Goal: Information Seeking & Learning: Learn about a topic

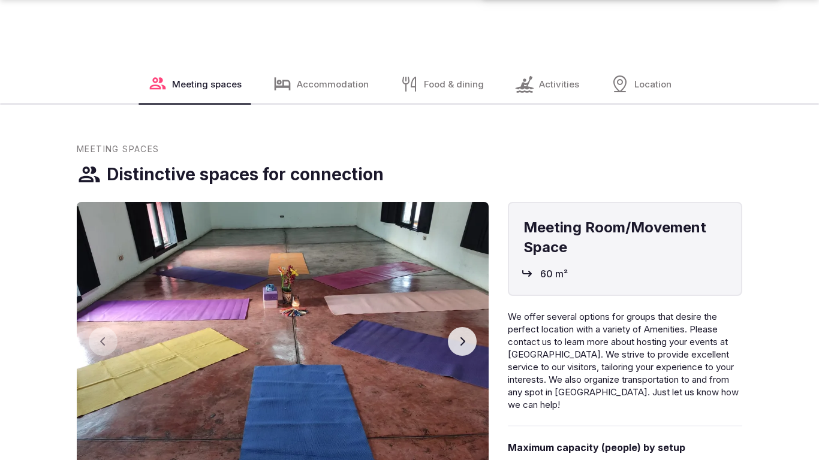
scroll to position [1705, 0]
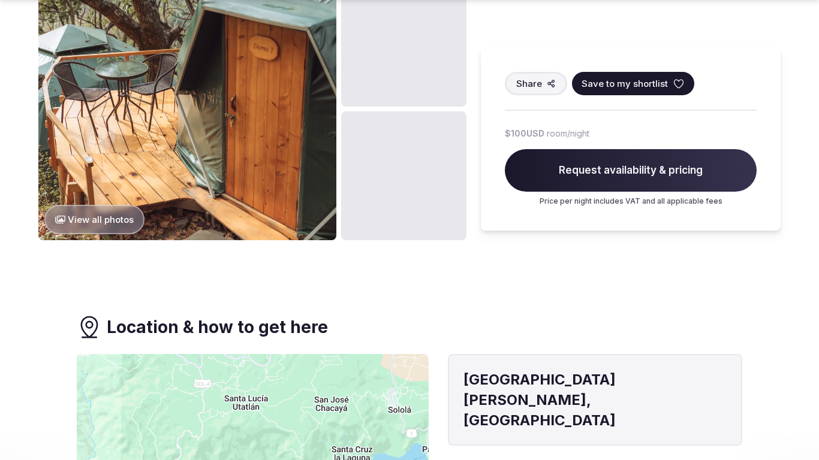
scroll to position [1270, 0]
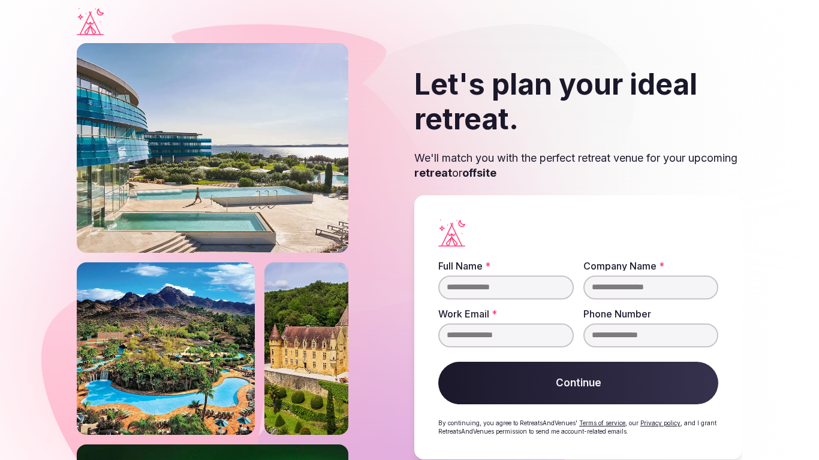
scroll to position [23, 0]
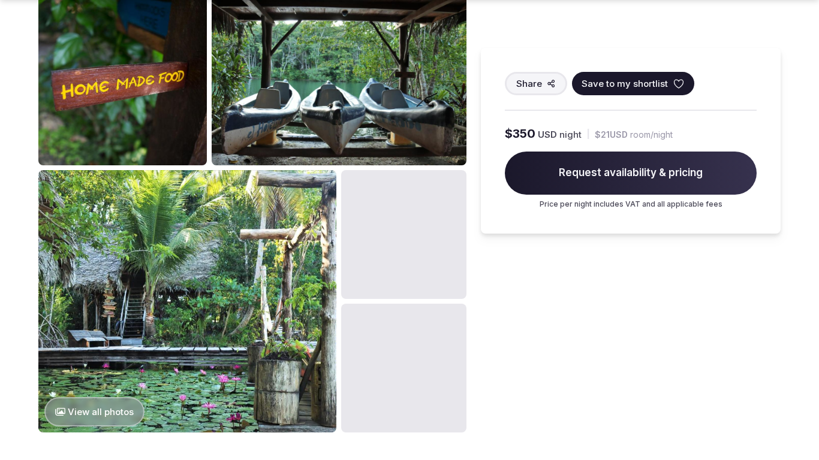
scroll to position [1270, 0]
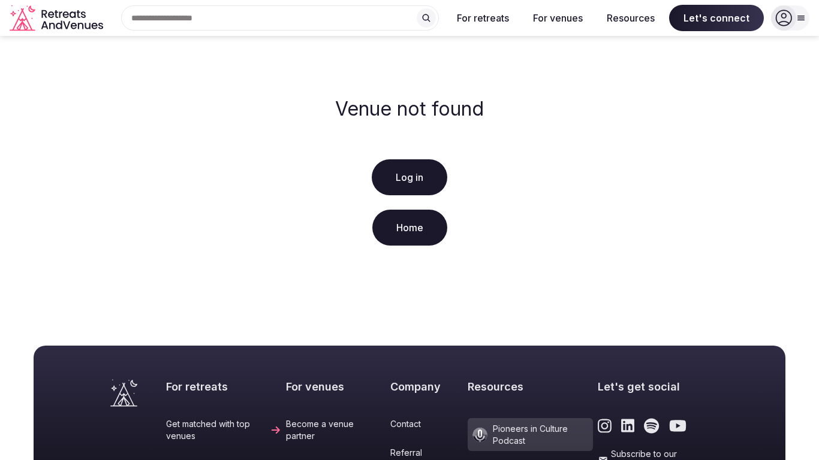
scroll to position [276, 0]
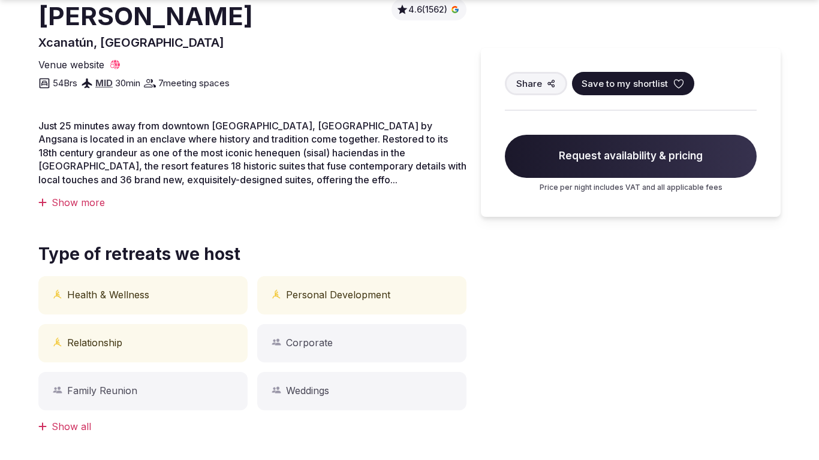
scroll to position [835, 0]
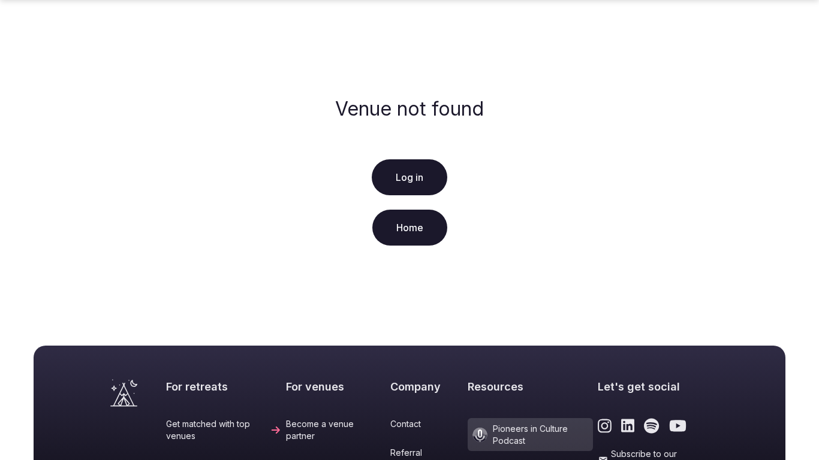
scroll to position [276, 0]
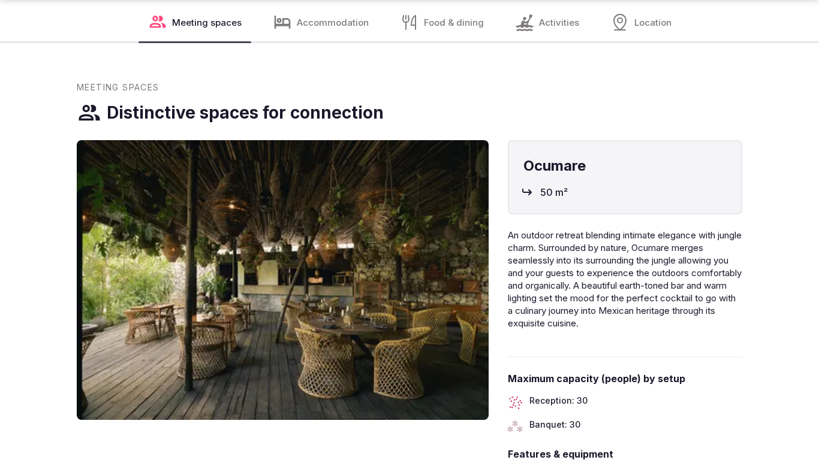
scroll to position [1270, 0]
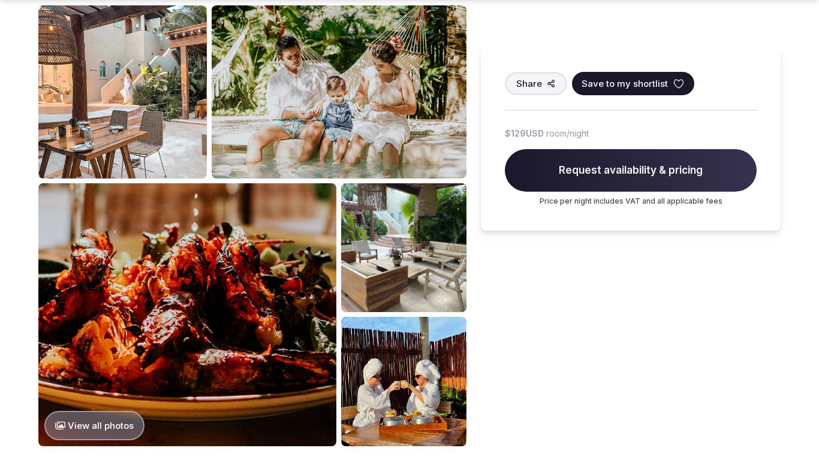
scroll to position [1270, 0]
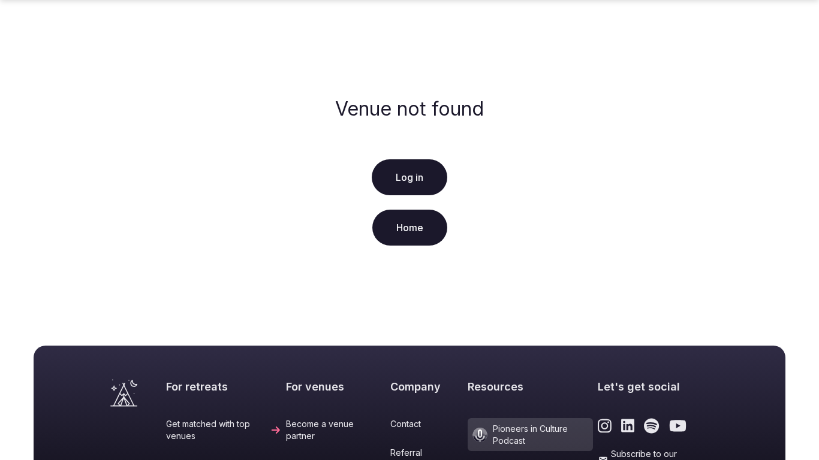
scroll to position [276, 0]
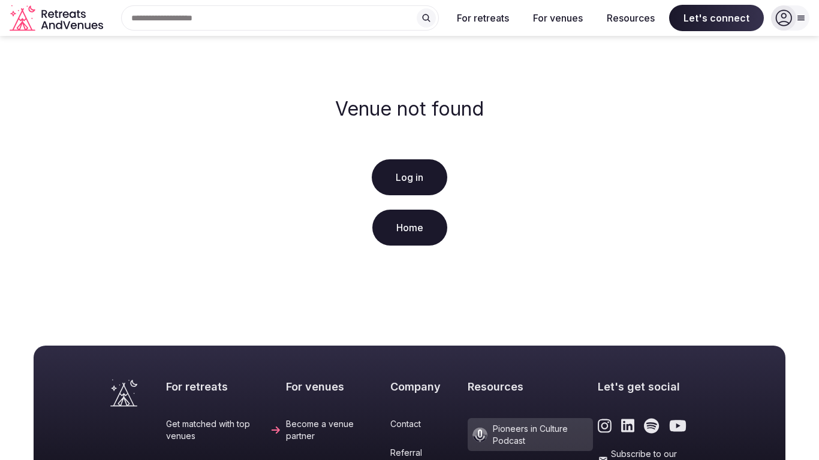
scroll to position [276, 0]
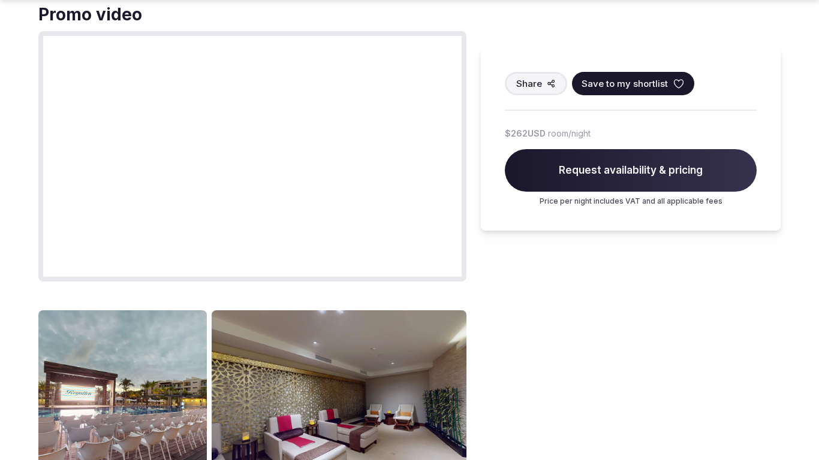
scroll to position [1270, 0]
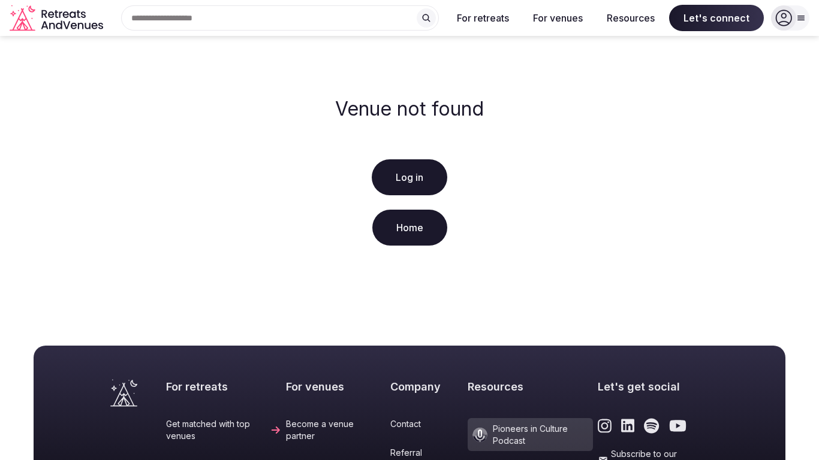
scroll to position [276, 0]
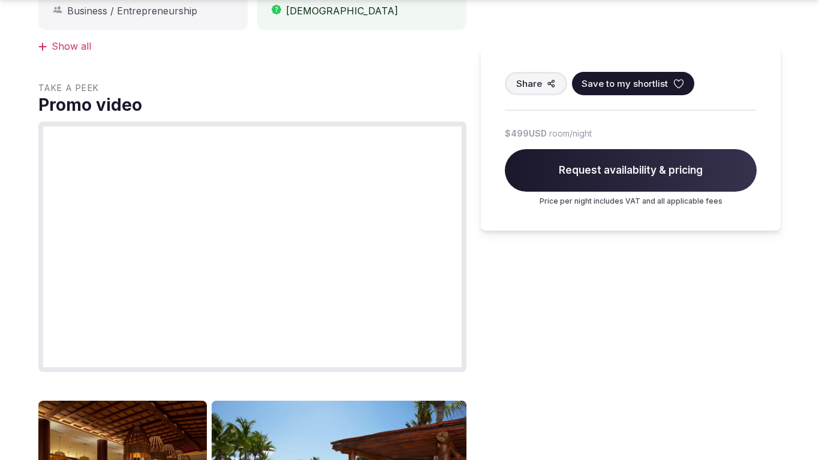
scroll to position [1267, 0]
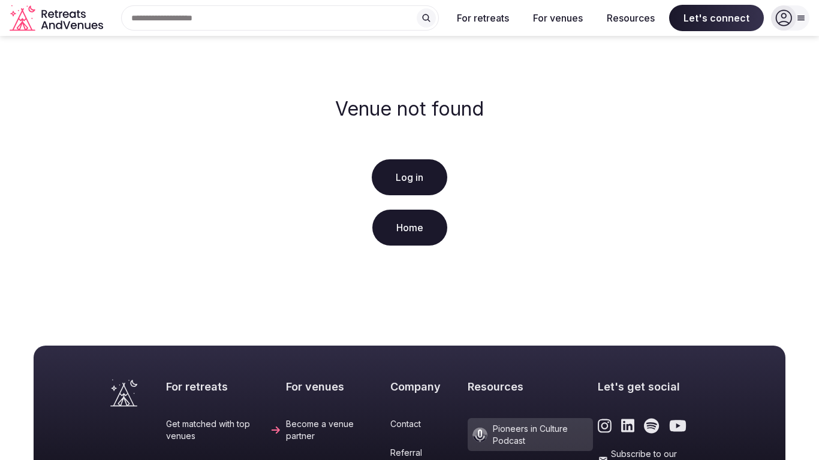
scroll to position [276, 0]
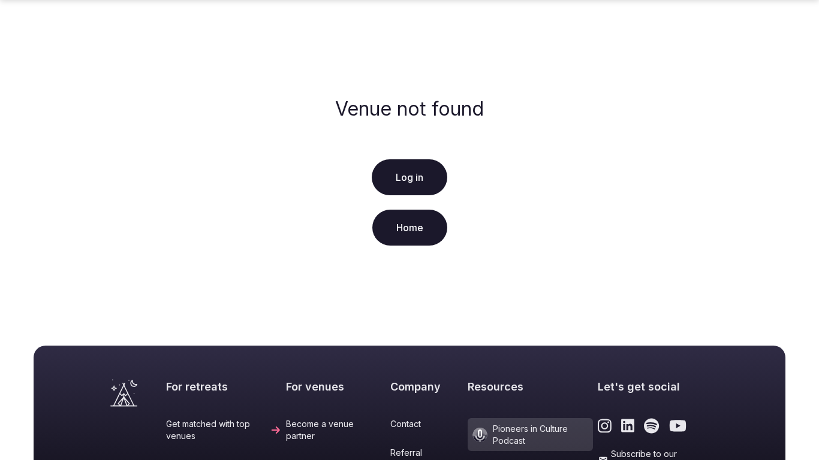
scroll to position [276, 0]
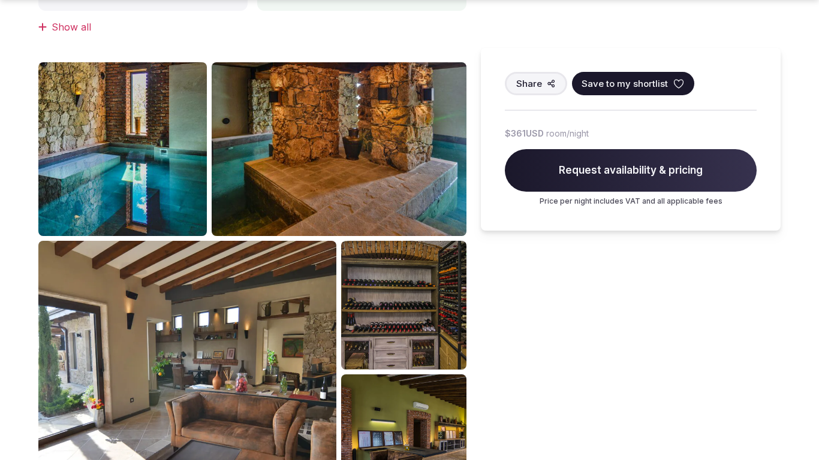
scroll to position [1234, 0]
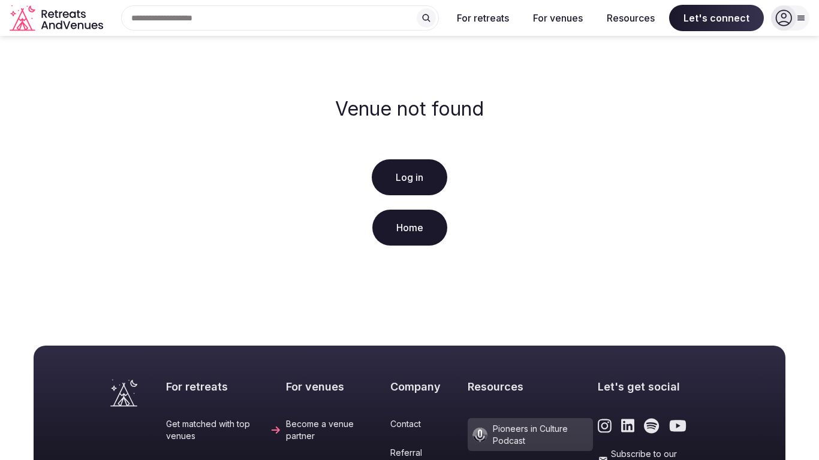
scroll to position [276, 0]
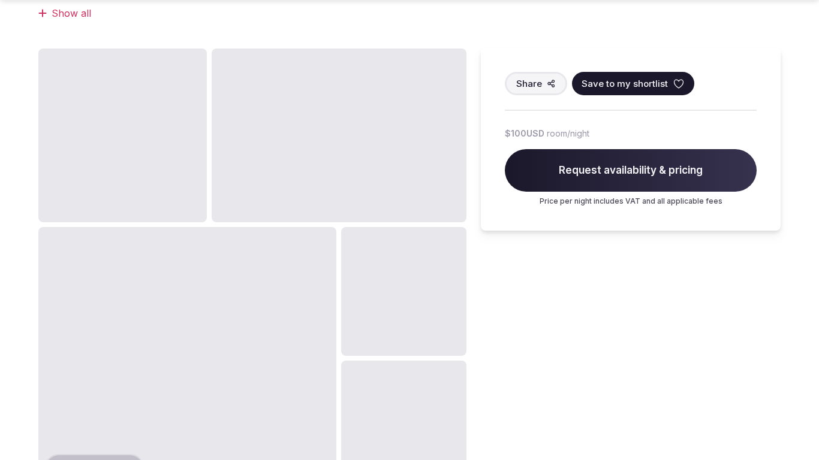
scroll to position [1270, 0]
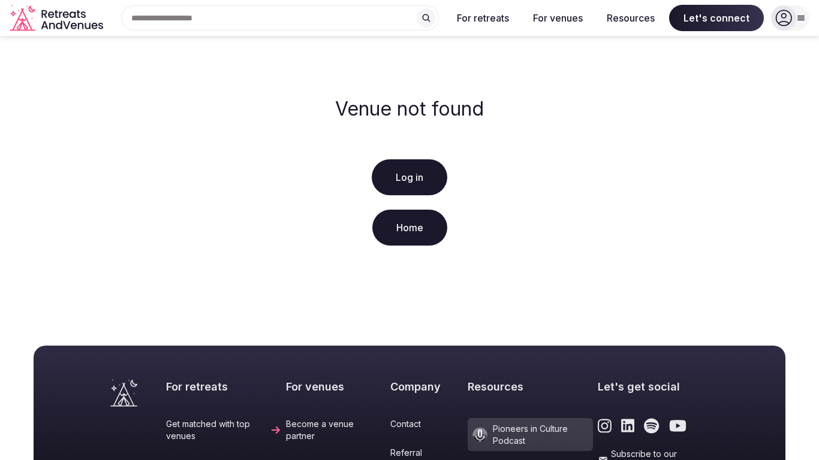
scroll to position [276, 0]
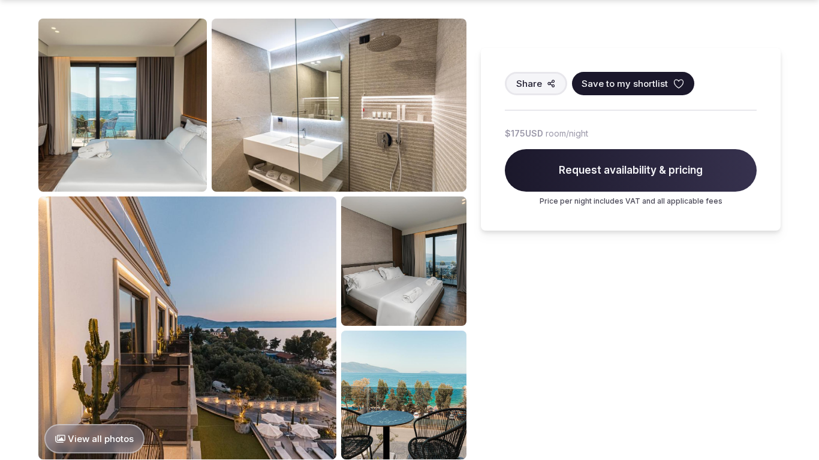
scroll to position [1270, 0]
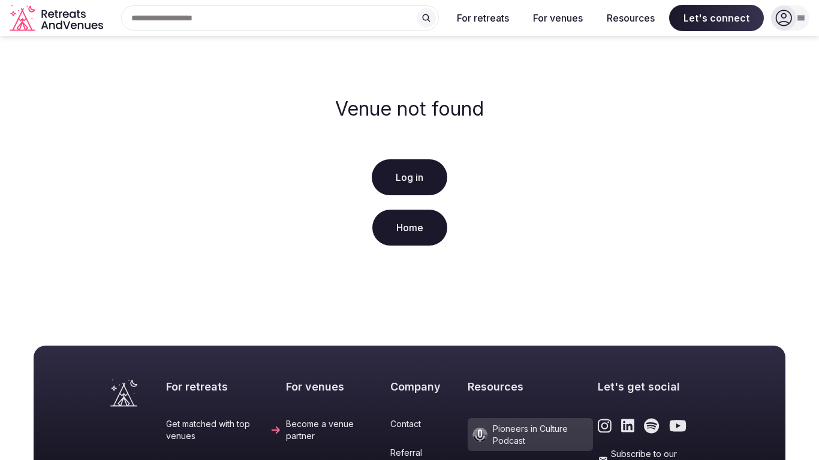
scroll to position [276, 0]
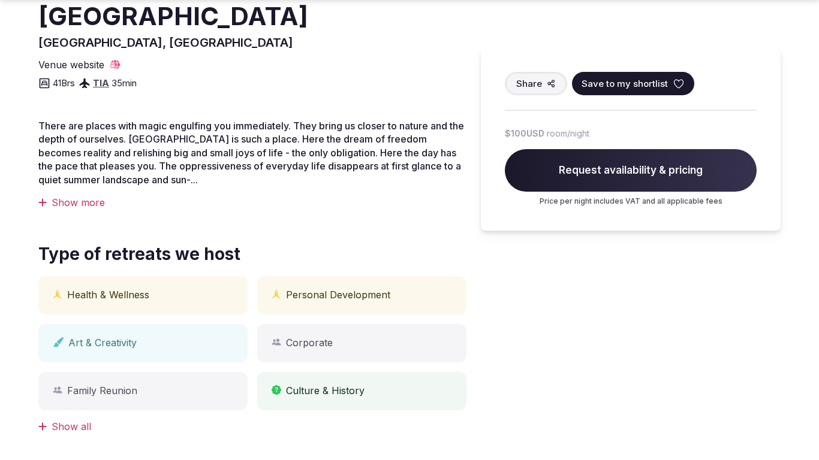
scroll to position [835, 0]
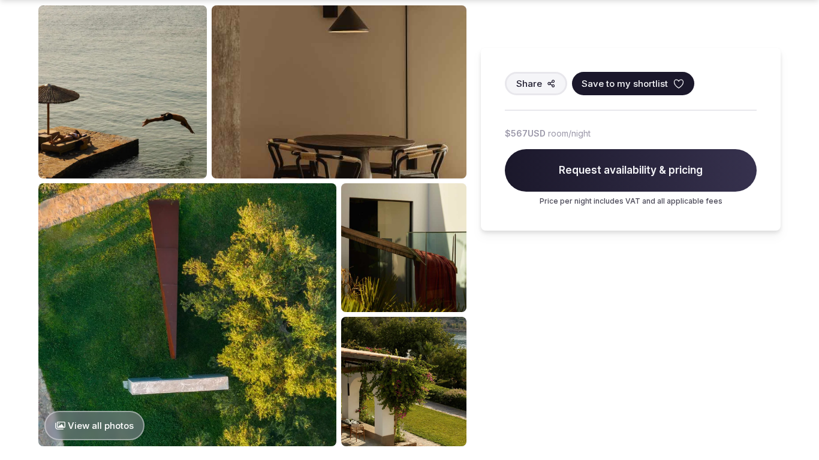
scroll to position [1270, 0]
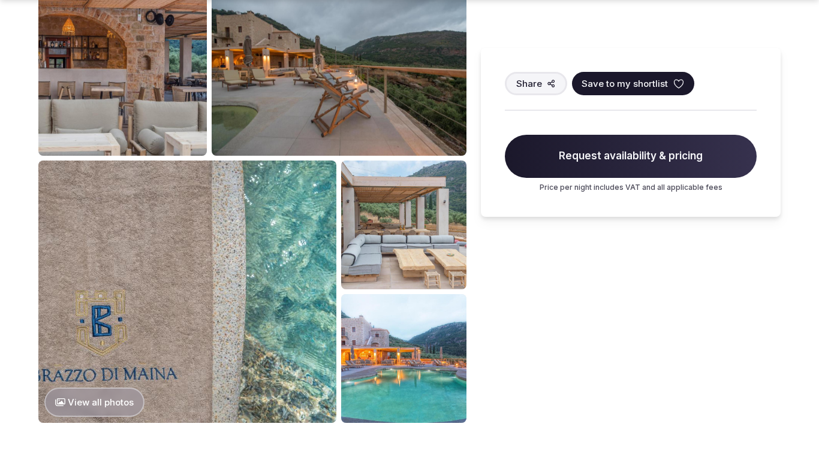
scroll to position [1270, 0]
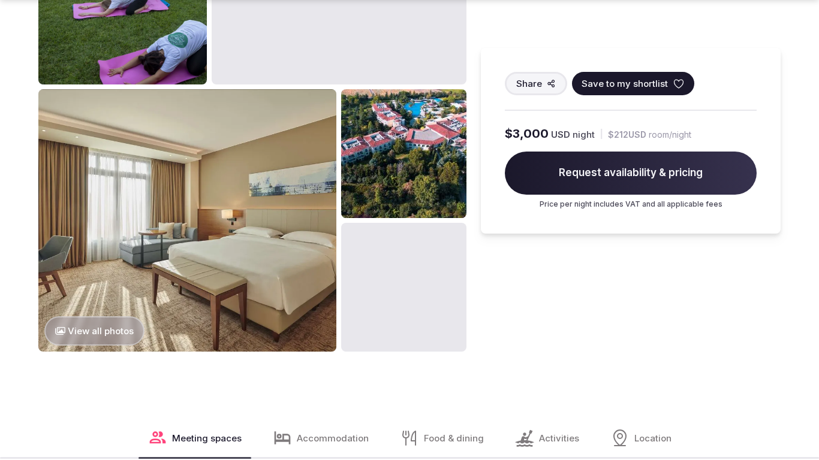
scroll to position [1705, 0]
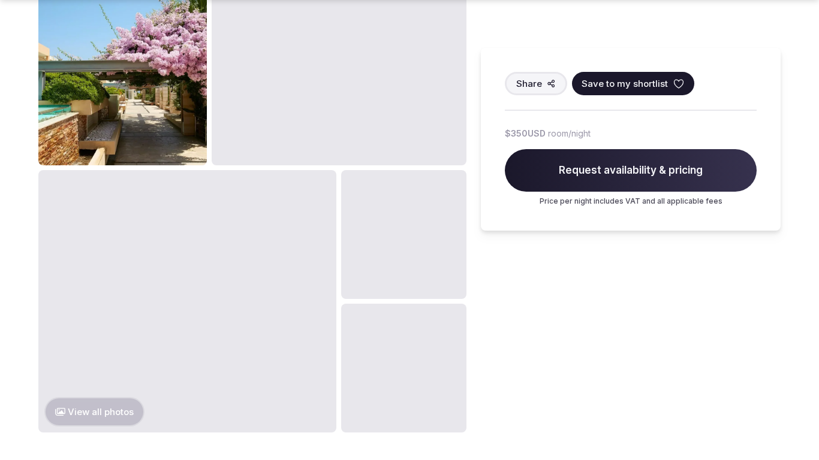
scroll to position [1270, 0]
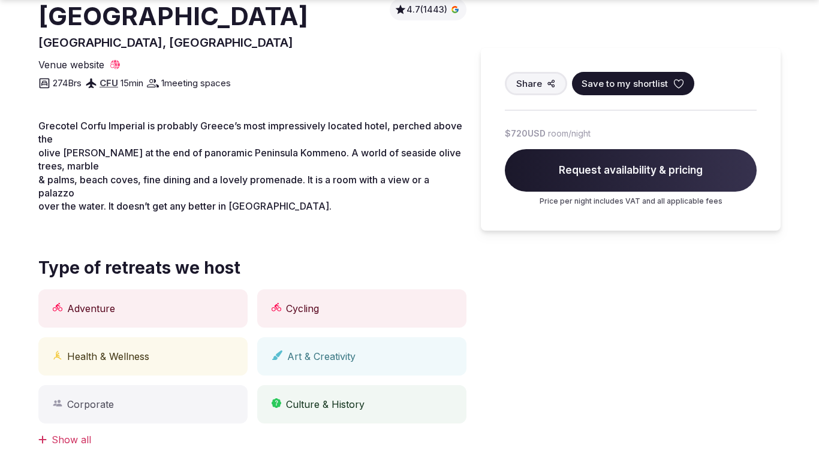
scroll to position [1270, 0]
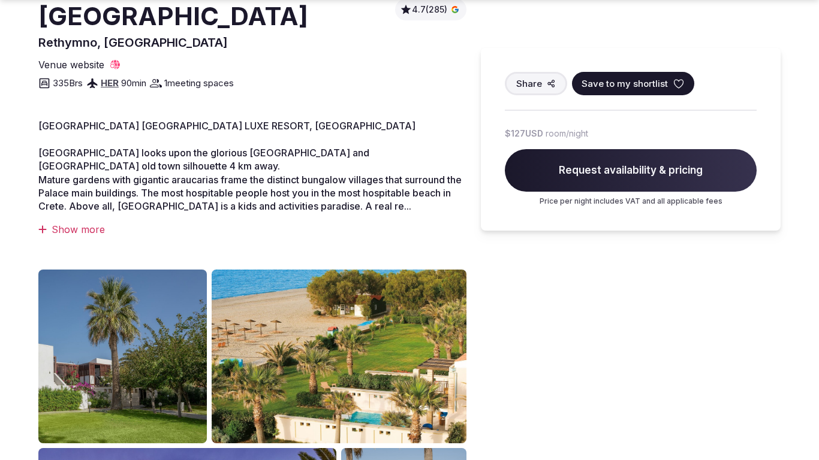
scroll to position [1270, 0]
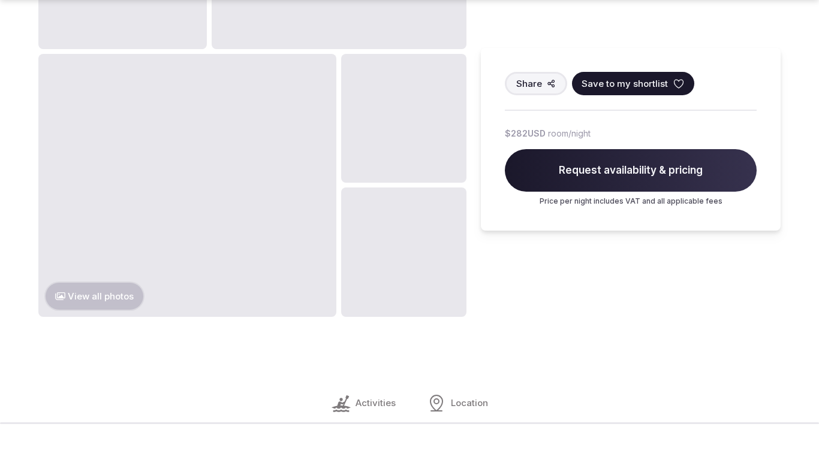
scroll to position [1705, 0]
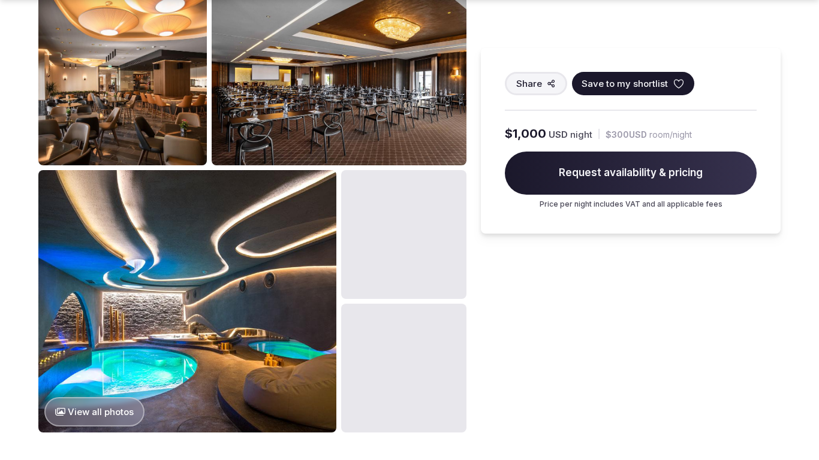
scroll to position [1270, 0]
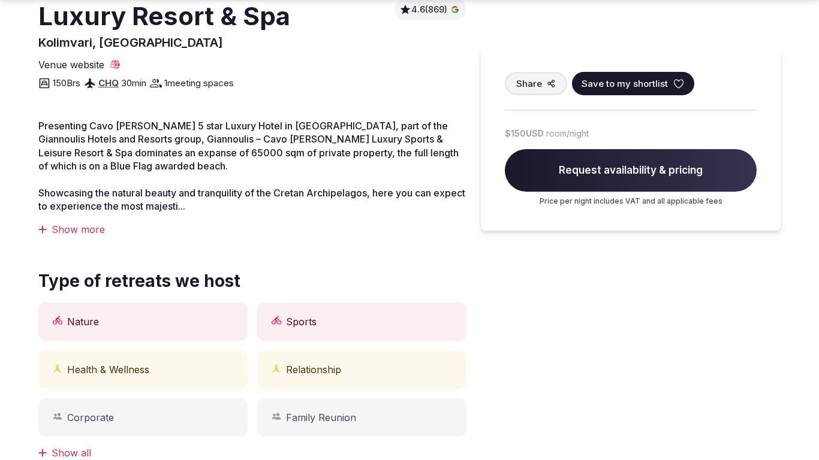
scroll to position [835, 0]
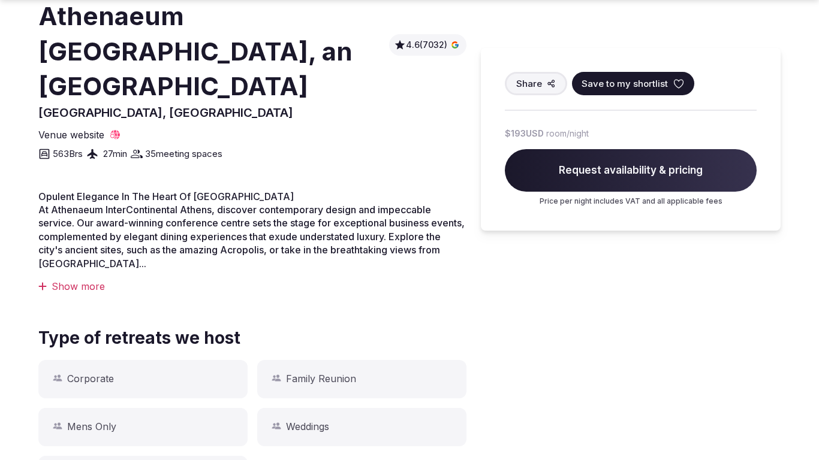
scroll to position [1270, 0]
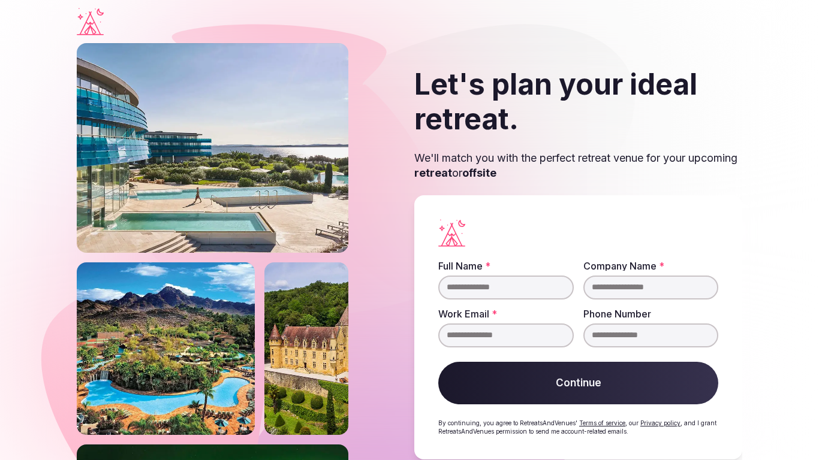
scroll to position [23, 0]
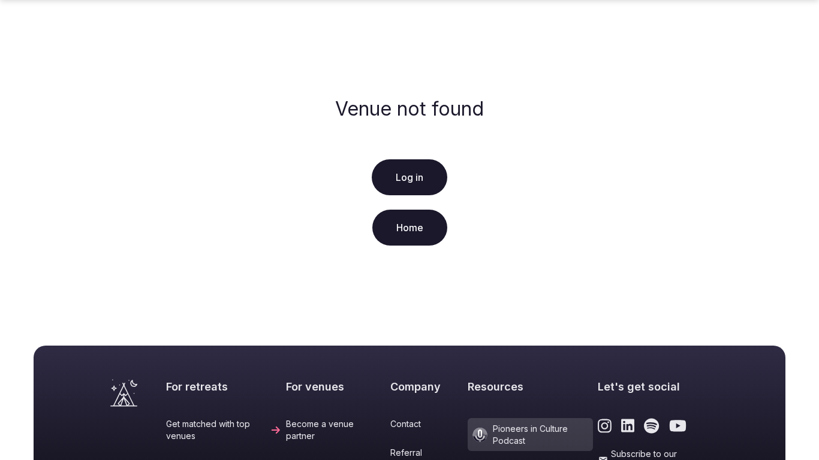
scroll to position [276, 0]
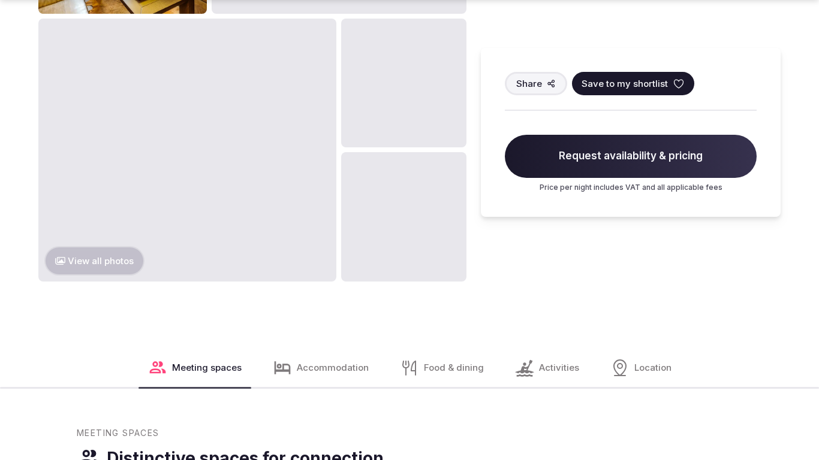
scroll to position [1262, 0]
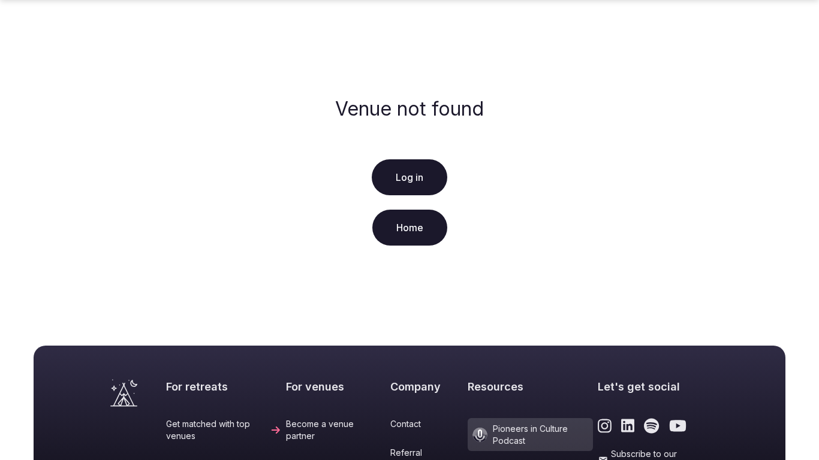
scroll to position [276, 0]
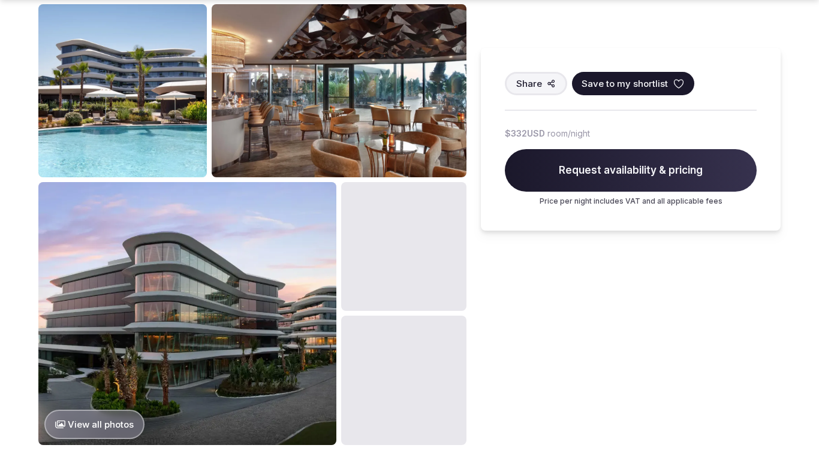
scroll to position [1270, 0]
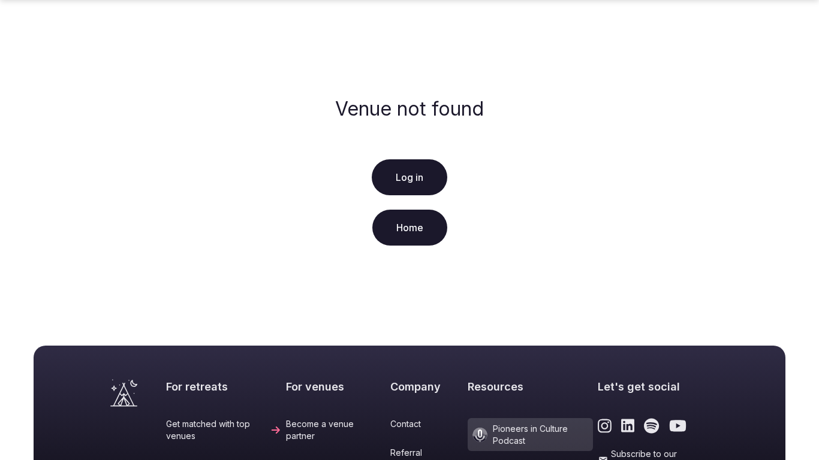
scroll to position [276, 0]
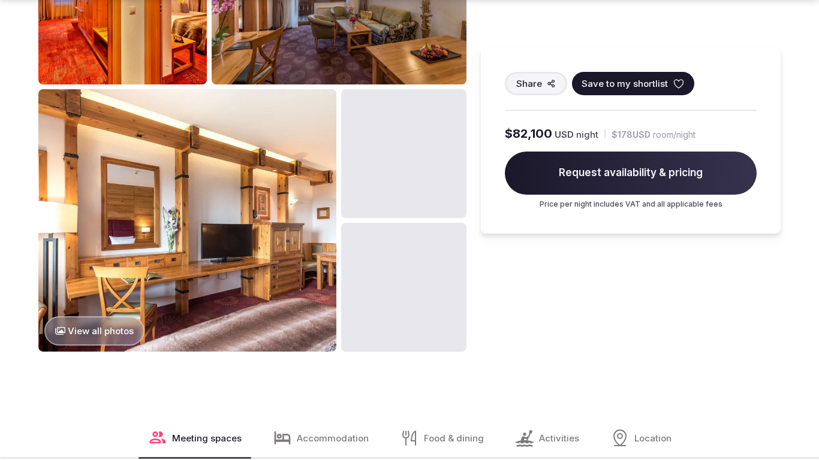
scroll to position [1705, 0]
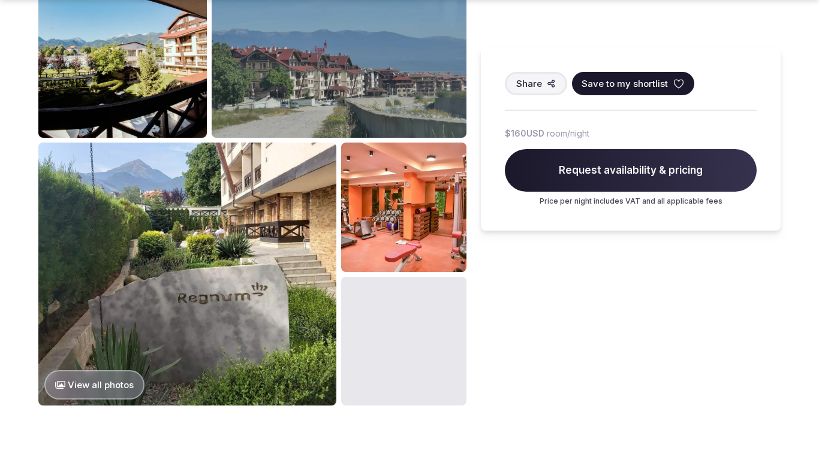
scroll to position [1705, 0]
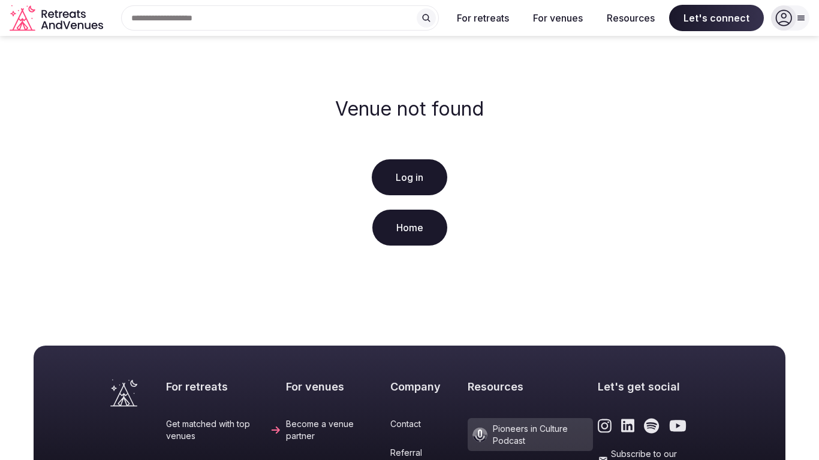
scroll to position [276, 0]
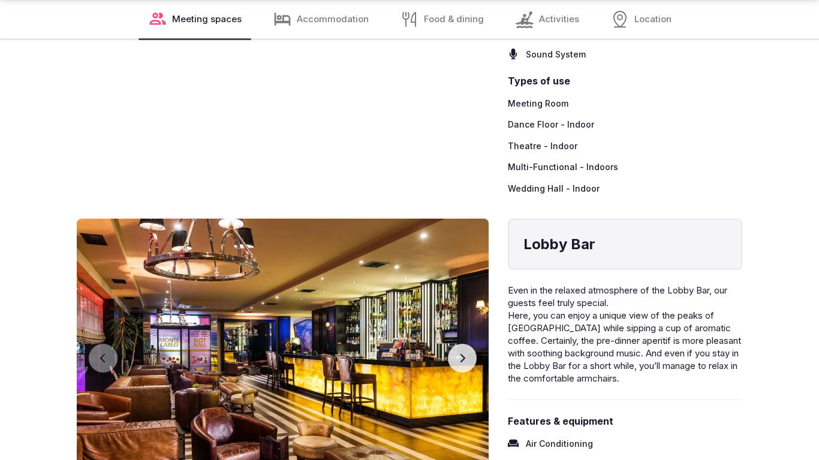
scroll to position [1625, 0]
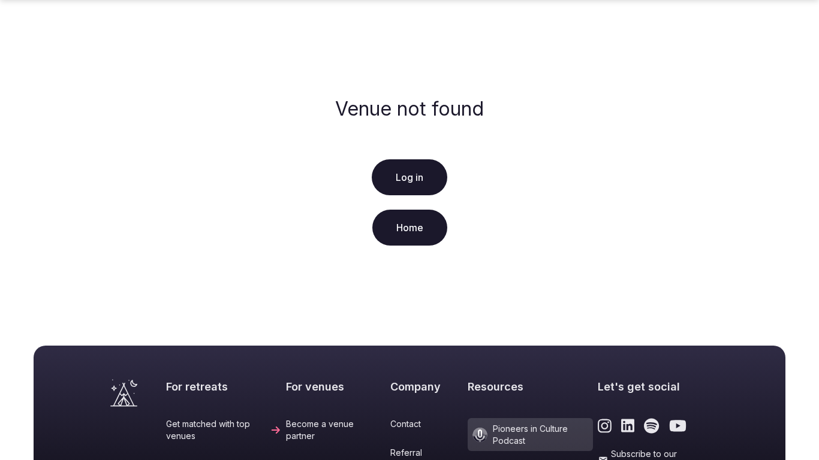
scroll to position [276, 0]
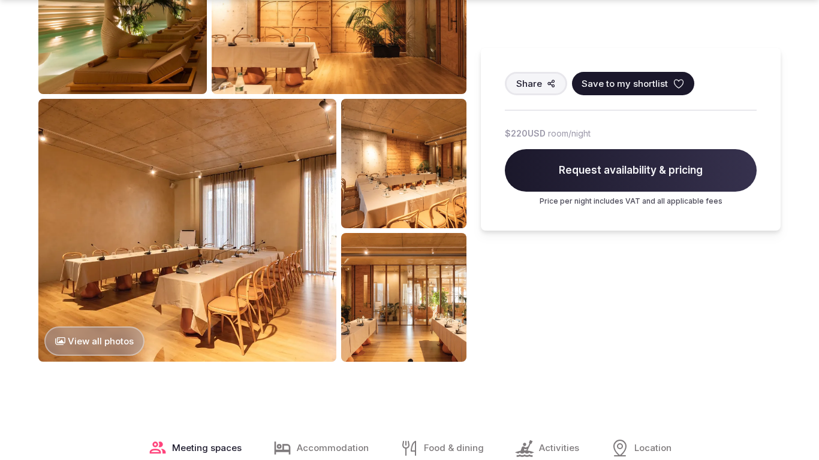
scroll to position [1270, 0]
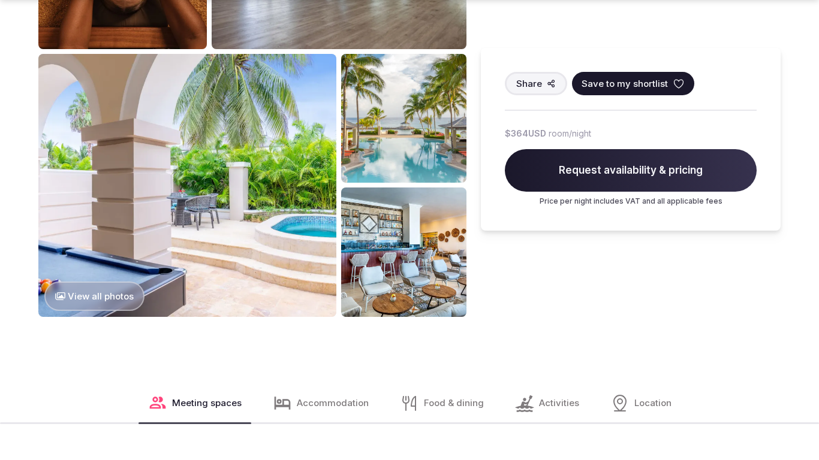
scroll to position [1705, 0]
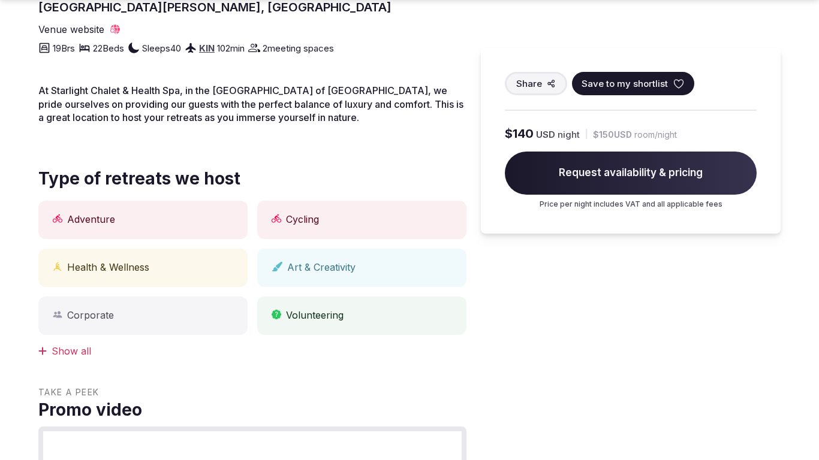
scroll to position [835, 0]
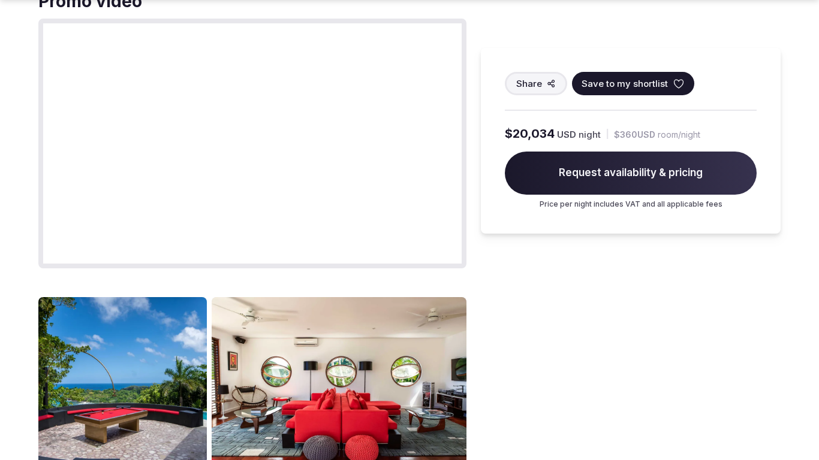
scroll to position [1270, 0]
